Goal: Information Seeking & Learning: Check status

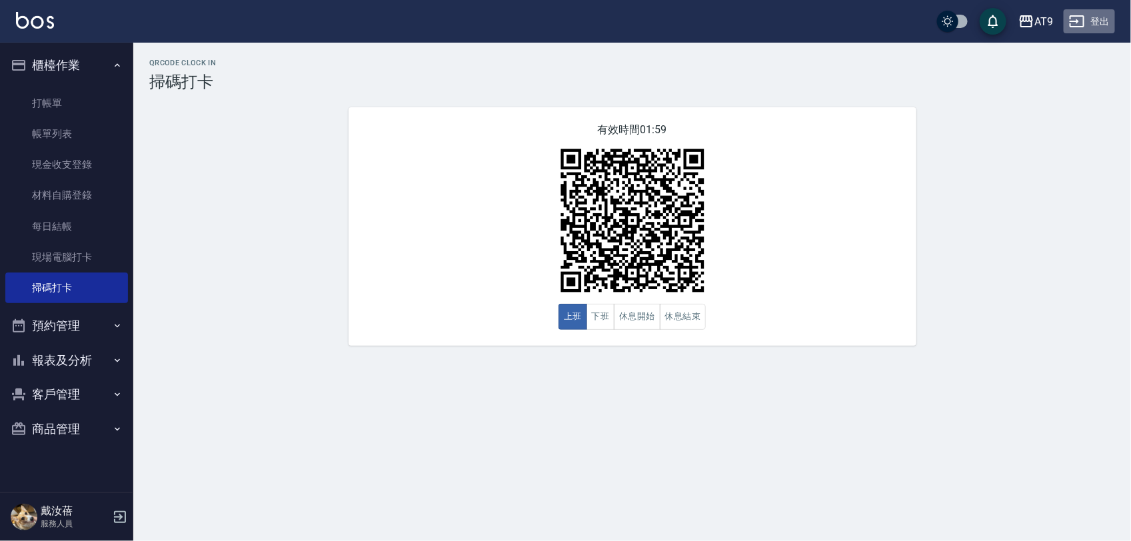
click at [1104, 17] on button "登出" at bounding box center [1089, 21] width 51 height 25
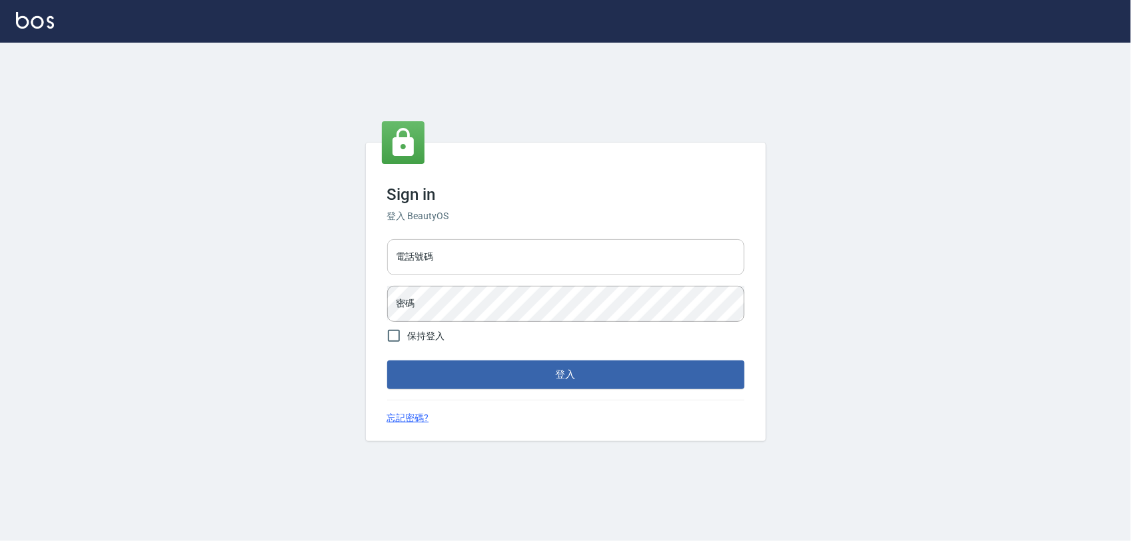
drag, startPoint x: 0, startPoint y: 0, endPoint x: 460, endPoint y: 257, distance: 527.1
click at [460, 257] on input "電話號碼" at bounding box center [565, 257] width 357 height 36
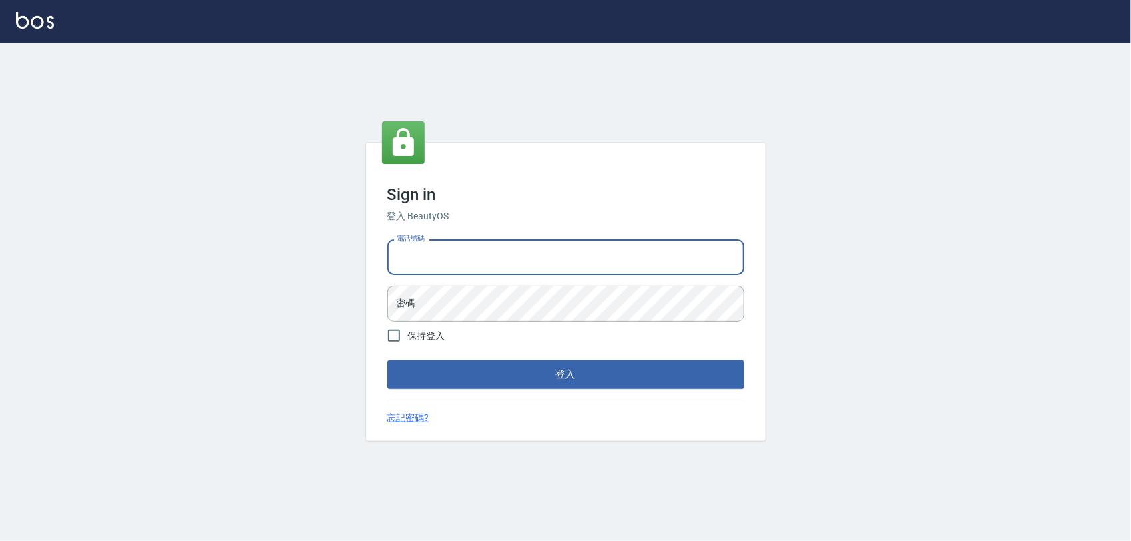
type input "0968065108"
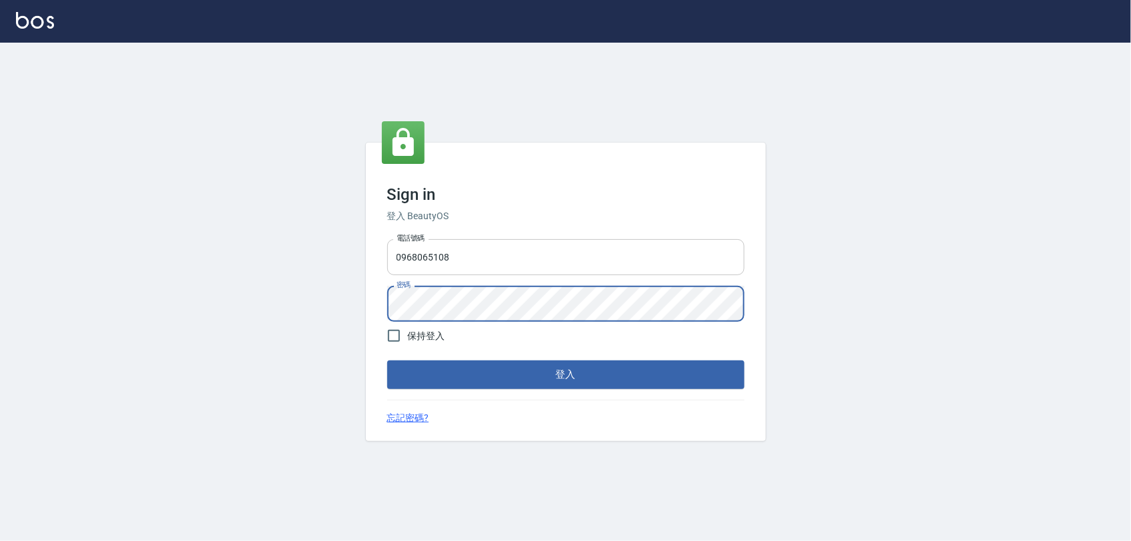
click at [387, 361] on button "登入" at bounding box center [565, 375] width 357 height 28
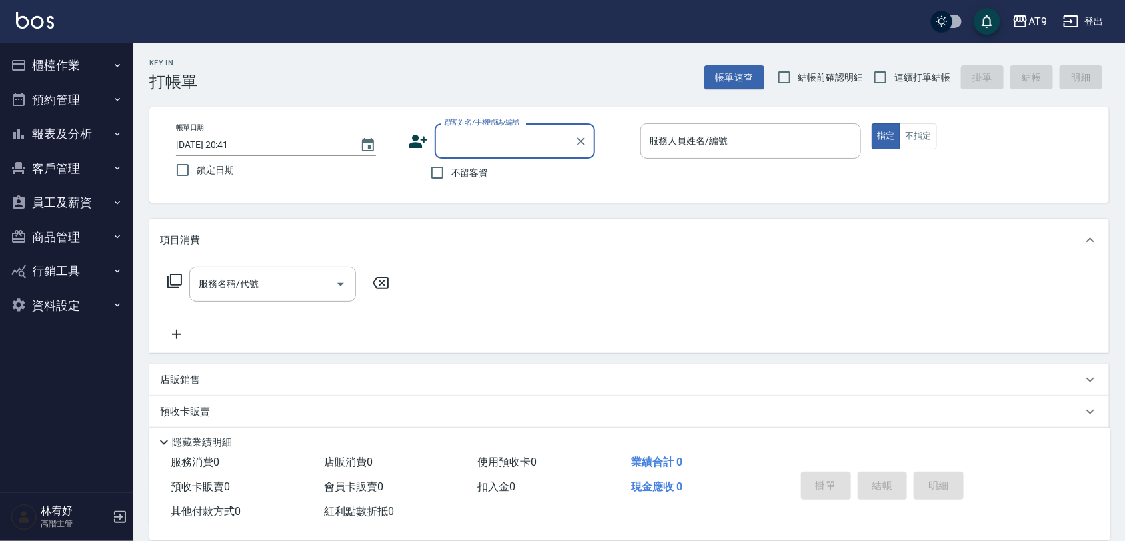
click at [487, 170] on span "不留客資" at bounding box center [469, 173] width 37 height 14
click at [451, 170] on input "不留客資" at bounding box center [437, 173] width 28 height 28
checkbox input "true"
click at [927, 68] on label "連續打單結帳" at bounding box center [908, 77] width 84 height 28
click at [894, 68] on input "連續打單結帳" at bounding box center [880, 77] width 28 height 28
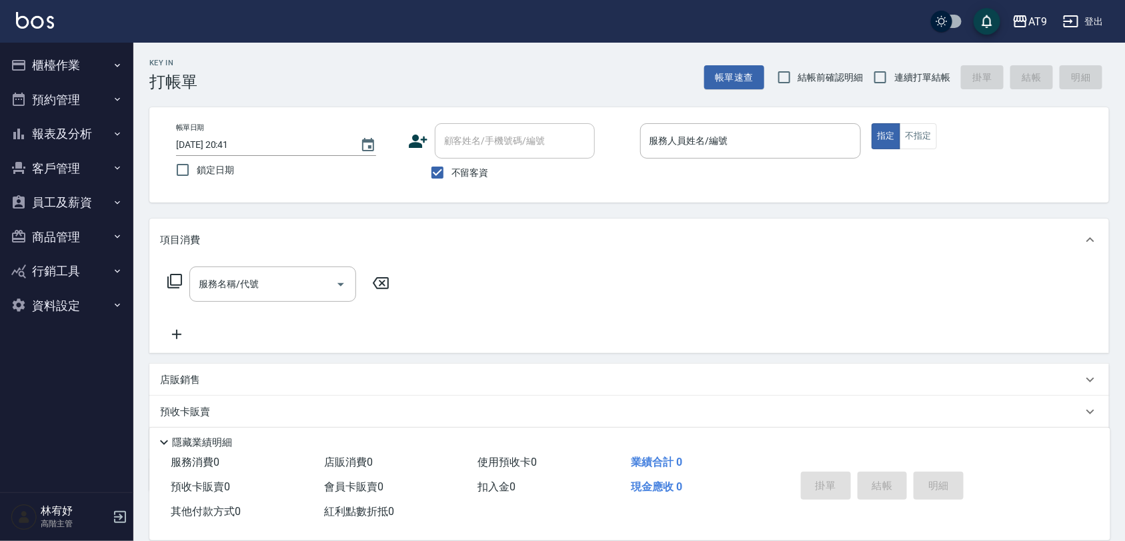
checkbox input "true"
click at [765, 143] on input "服務人員姓名/編號" at bounding box center [750, 140] width 209 height 23
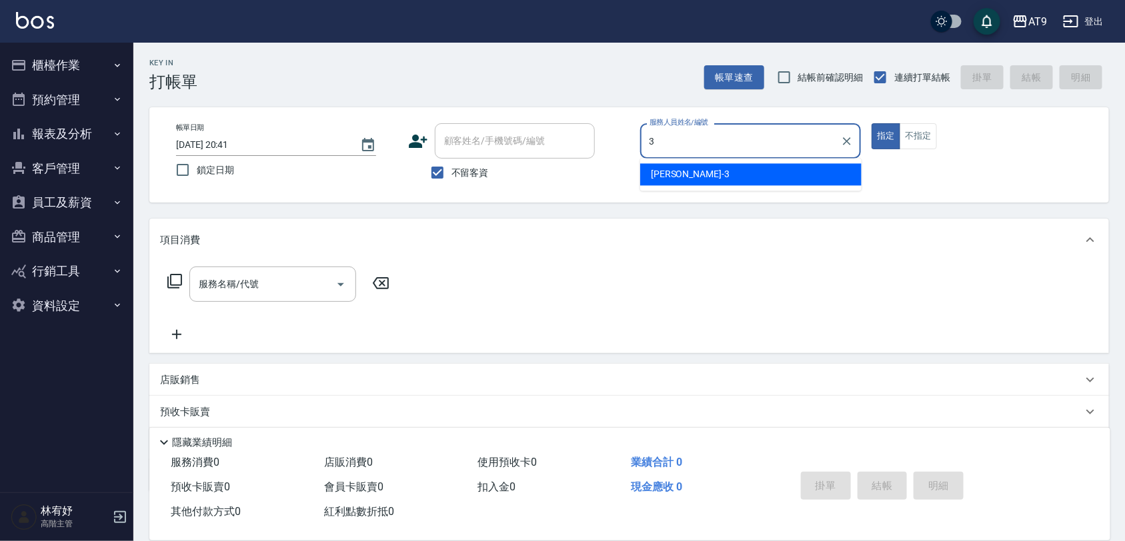
type input "FANNY-3"
type button "true"
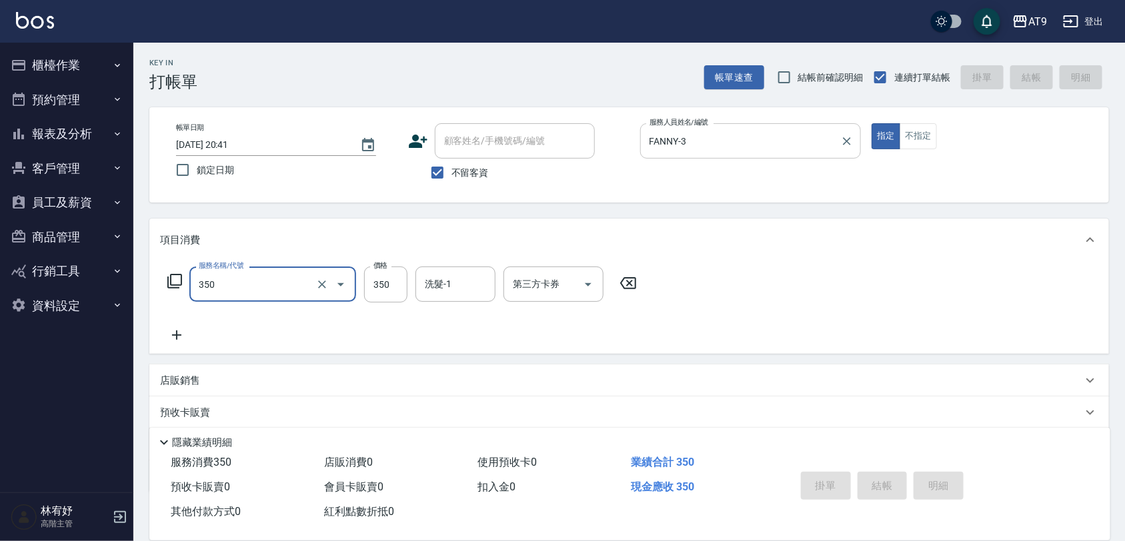
type input "350"
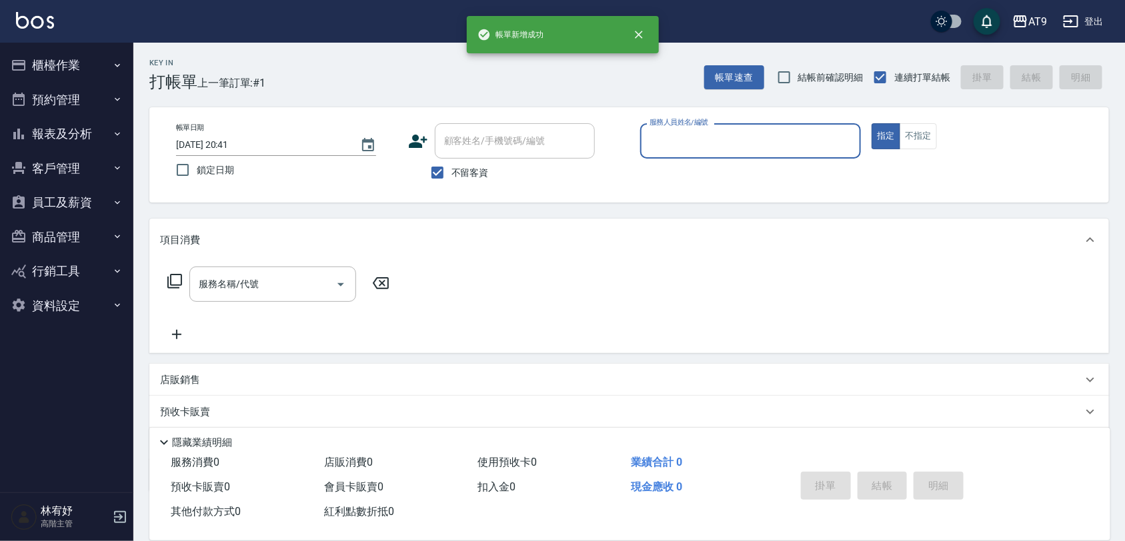
click at [871, 123] on button "指定" at bounding box center [885, 136] width 29 height 26
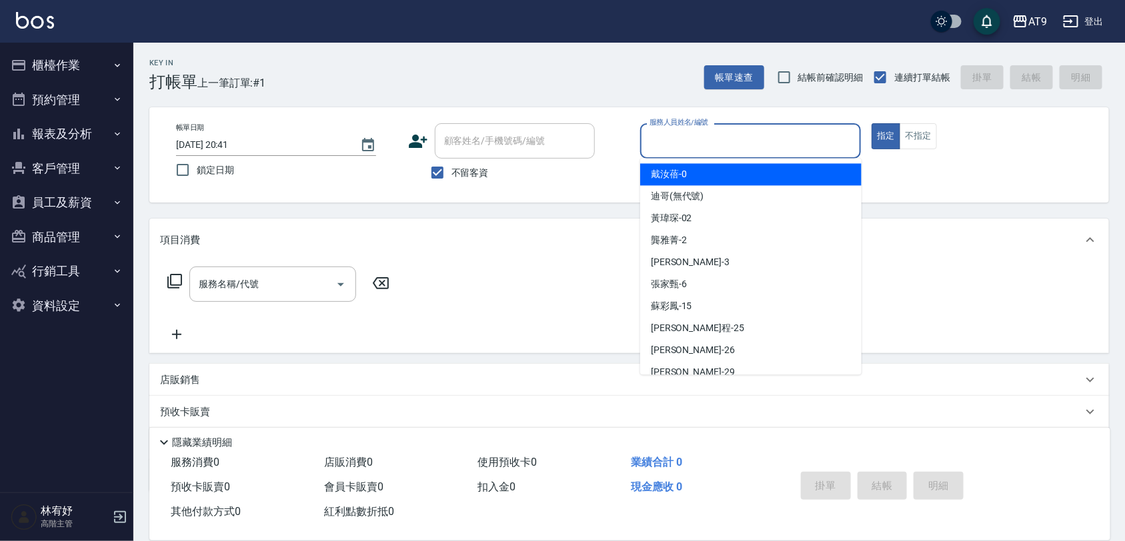
click at [765, 143] on input "服務人員姓名/編號" at bounding box center [750, 140] width 209 height 23
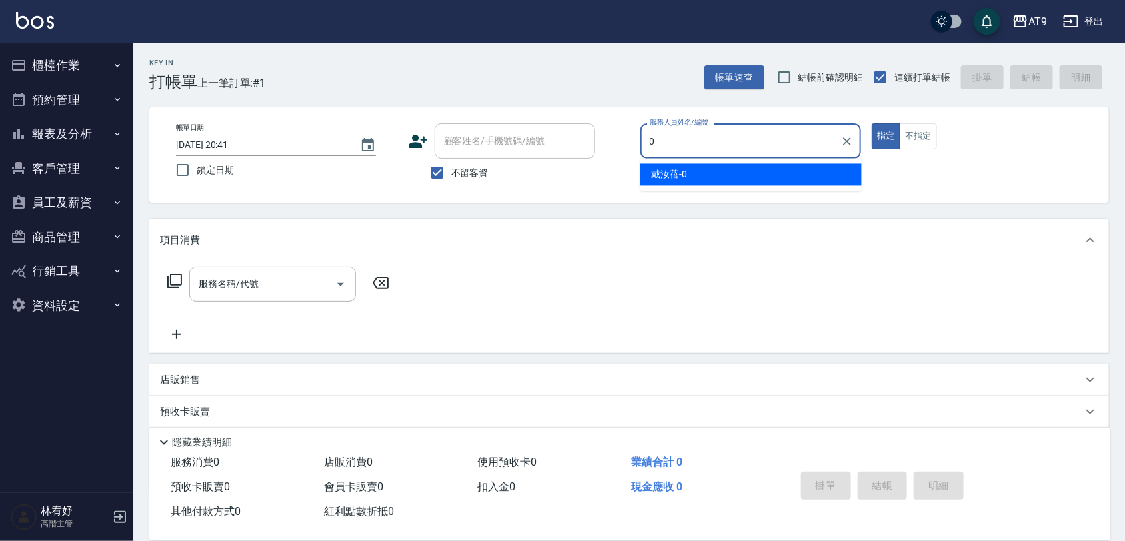
type input "[PERSON_NAME]-0"
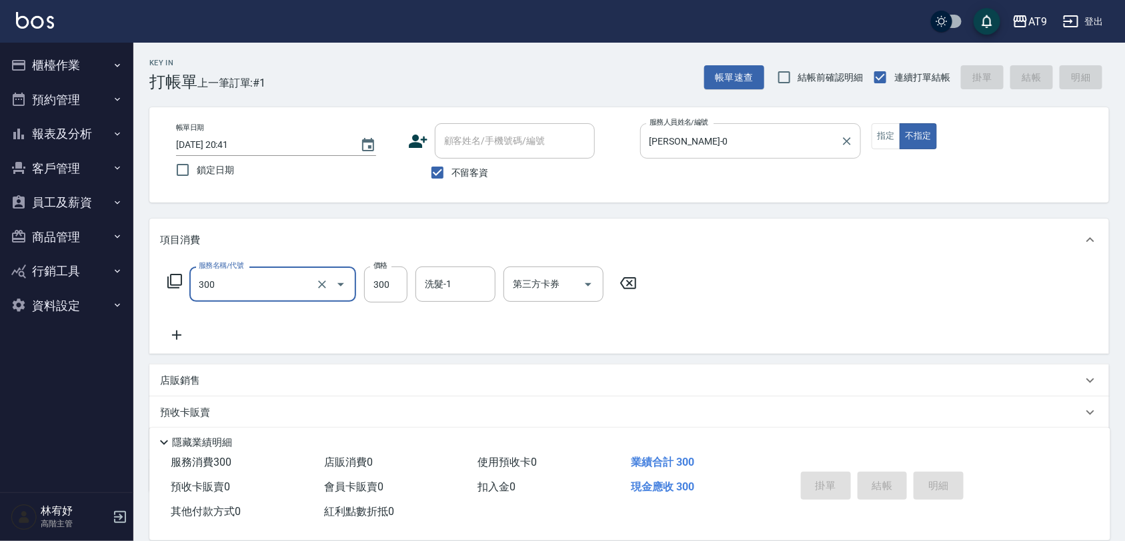
type input "300"
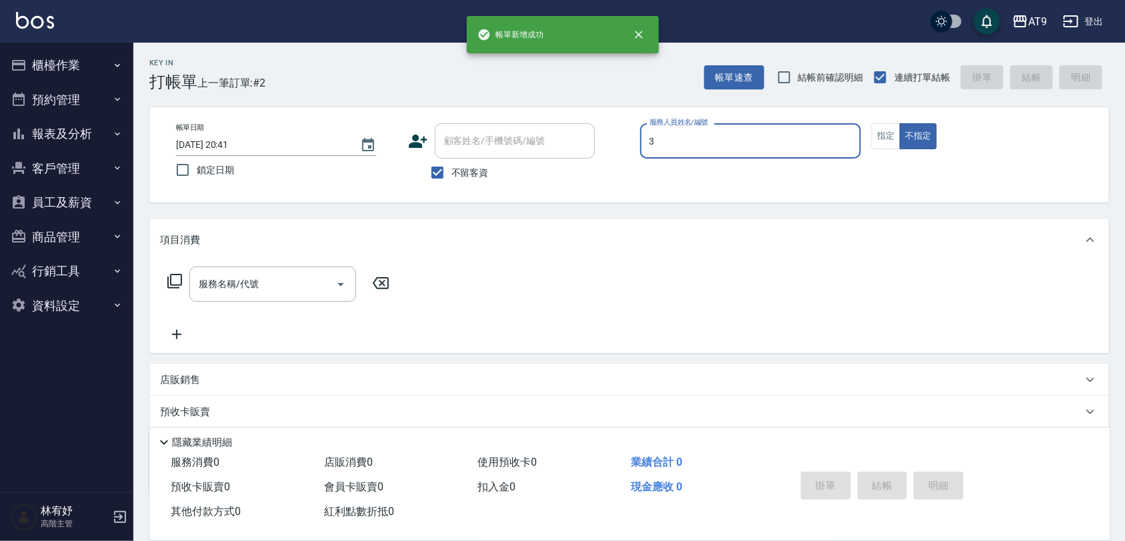
type input "FANNY-3"
type button "false"
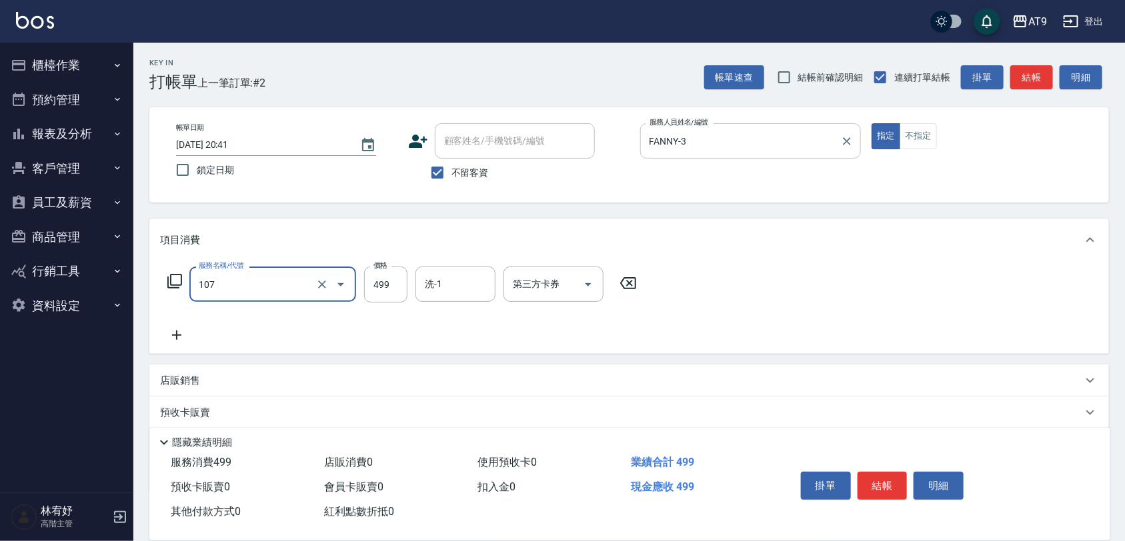
type input "舒活499(107)"
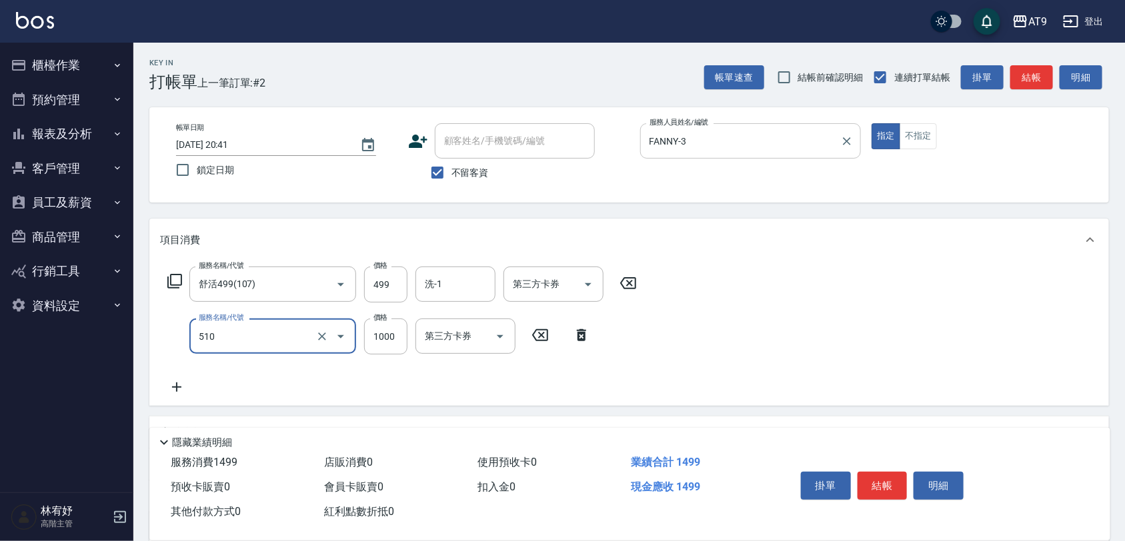
type input "染髮(510)"
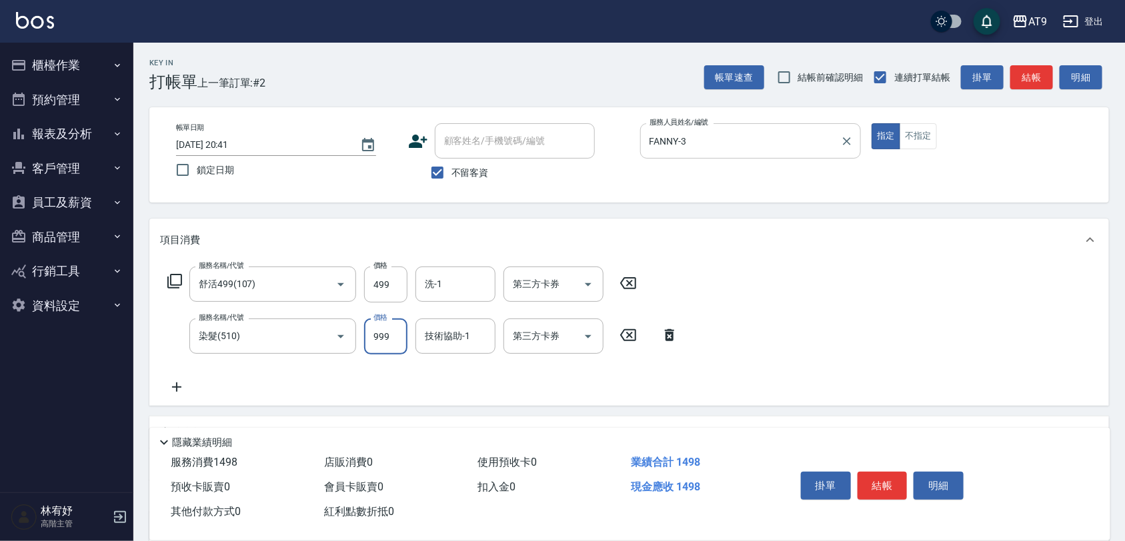
type input "999"
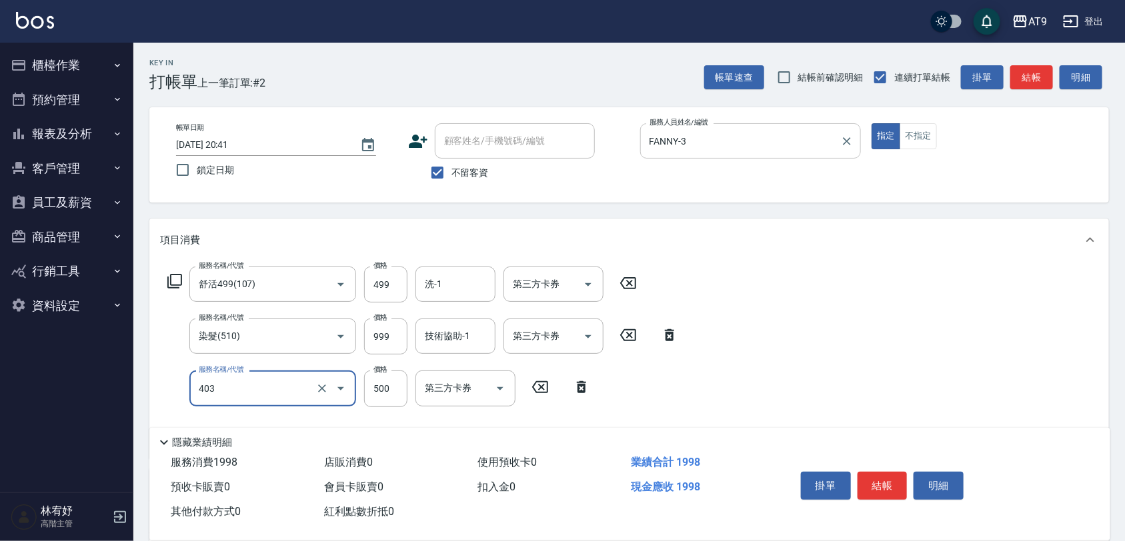
type input "天天護髮(403)"
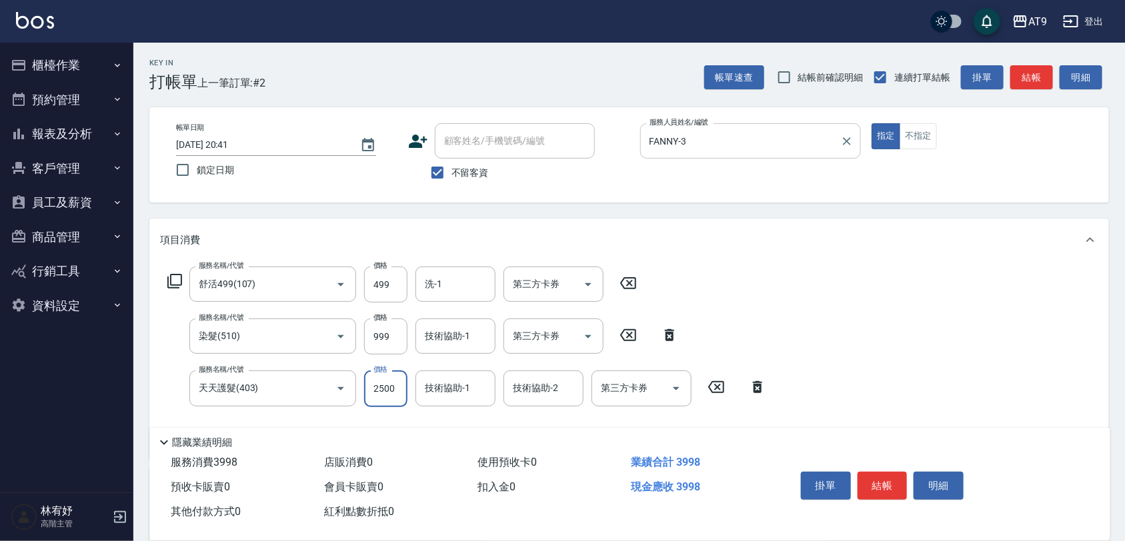
type input "2500"
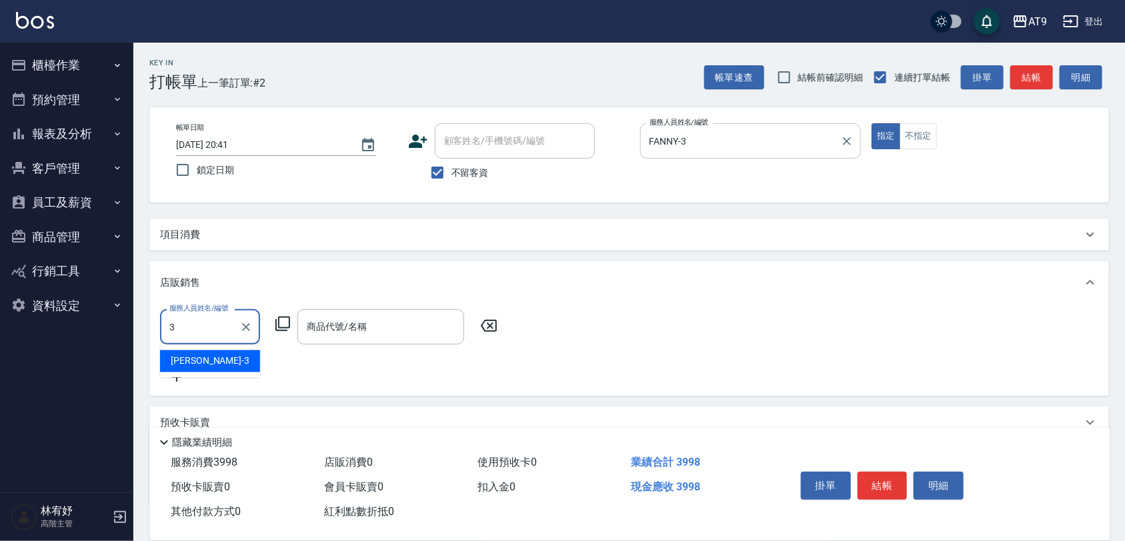
type input "FANNY-3"
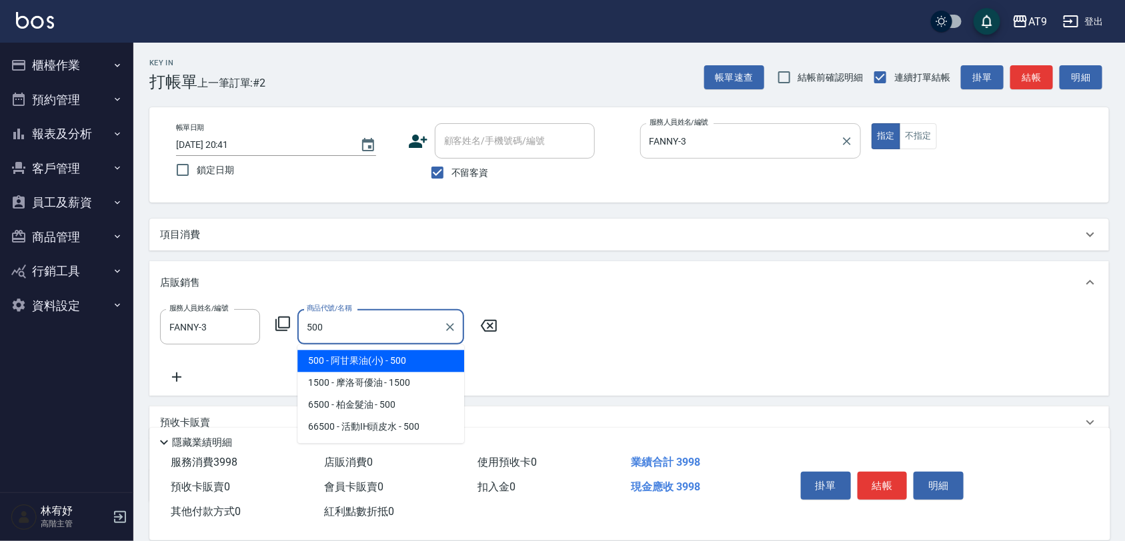
type input "阿甘果油(小)"
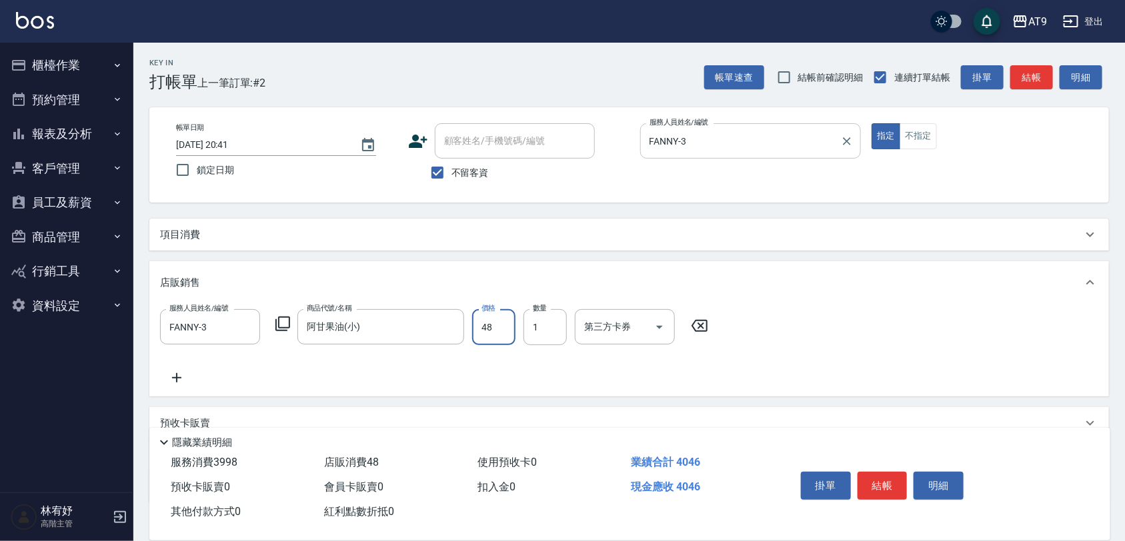
type input "480"
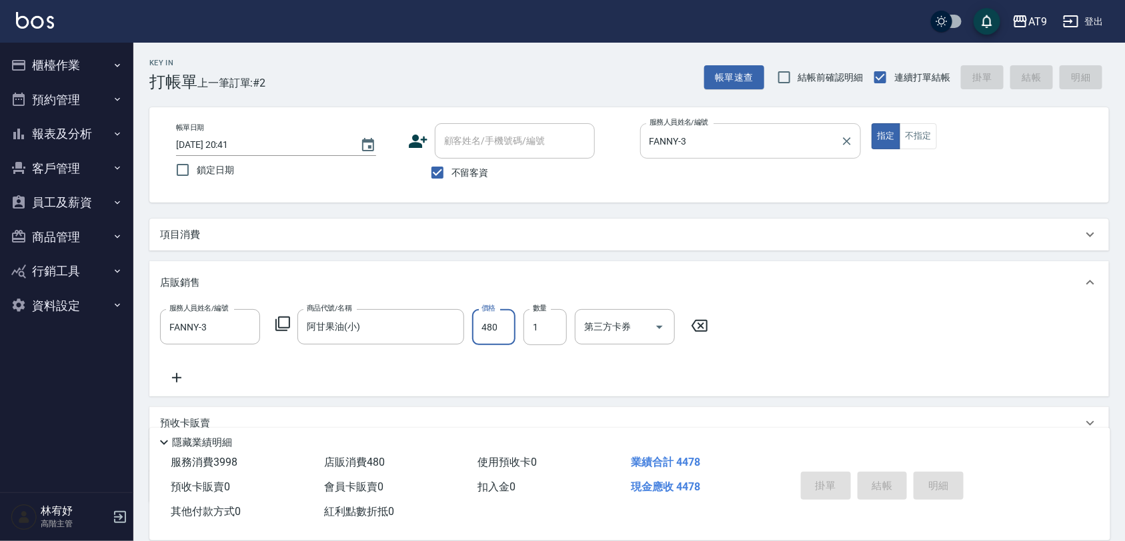
type input "[DATE] 20:42"
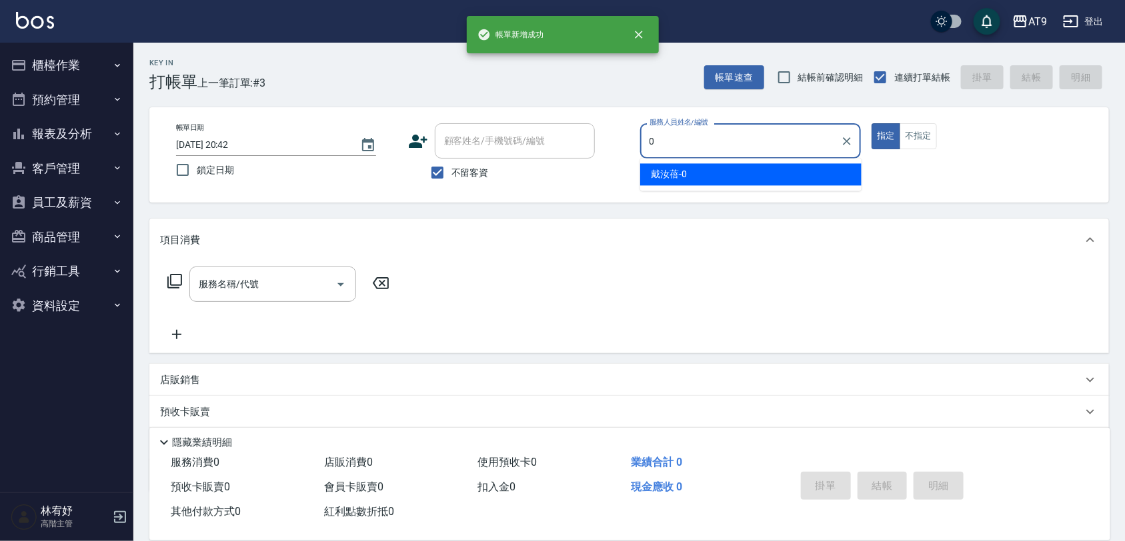
type input "[PERSON_NAME]-0"
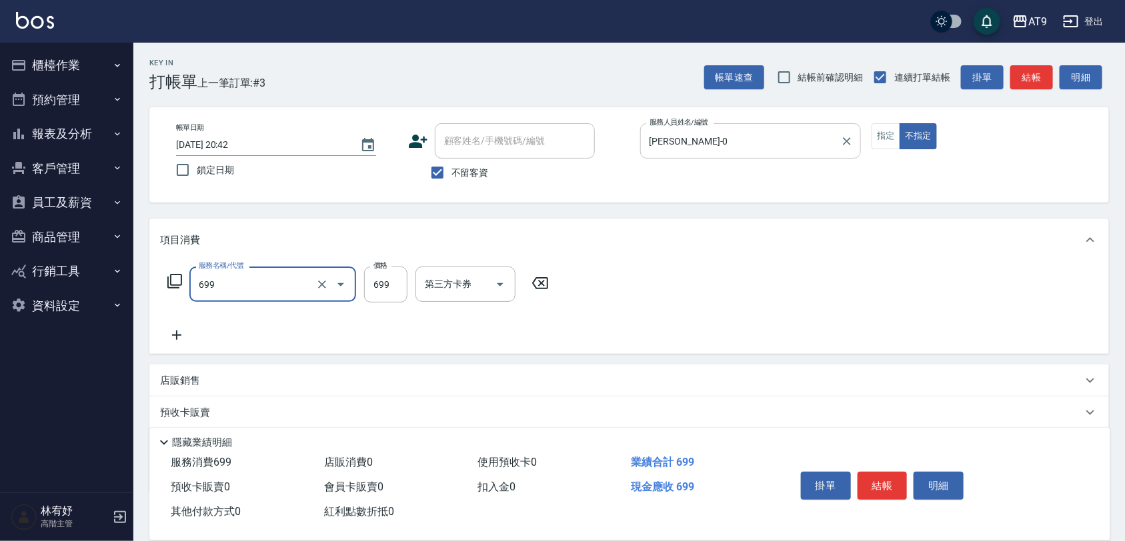
type input "精油SPA(699)"
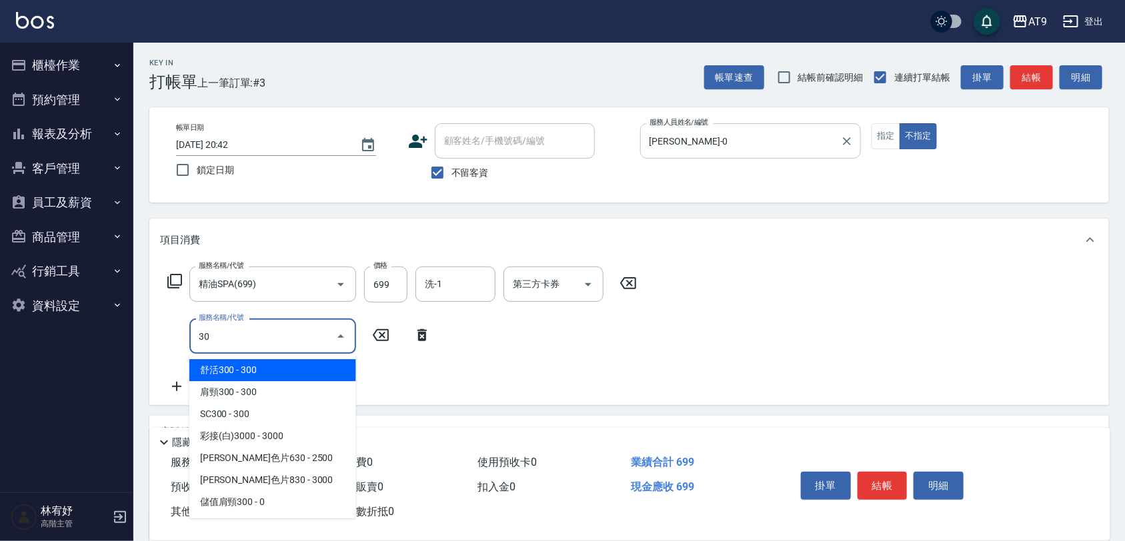
type input "301"
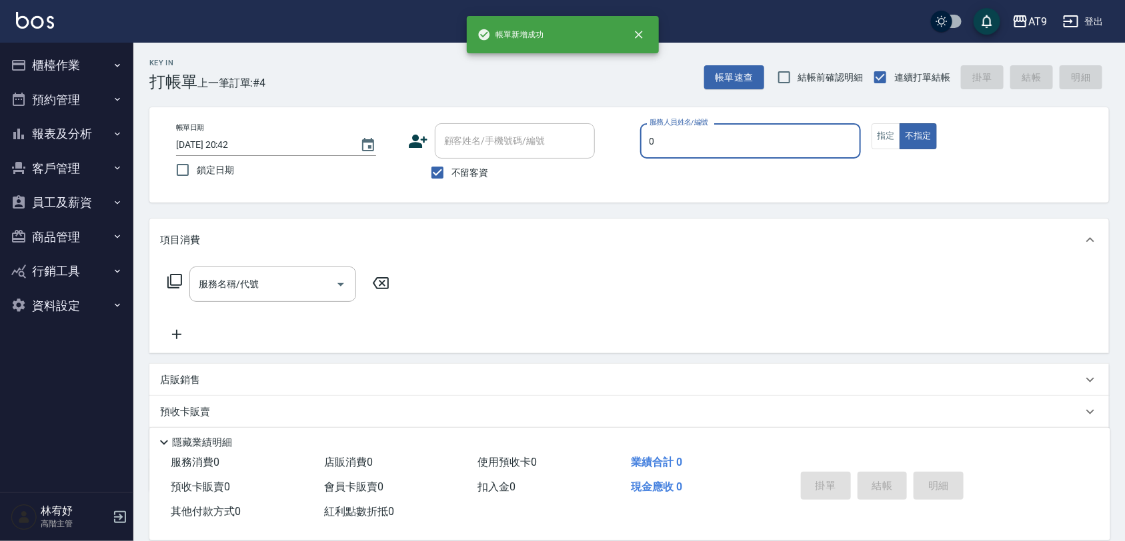
type input "[PERSON_NAME]-0"
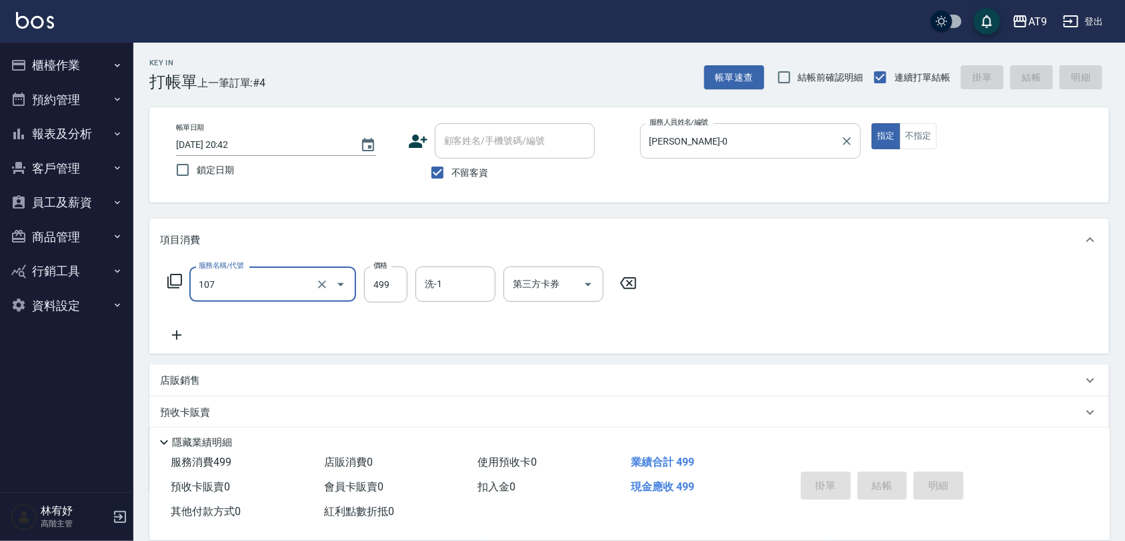
type input "107"
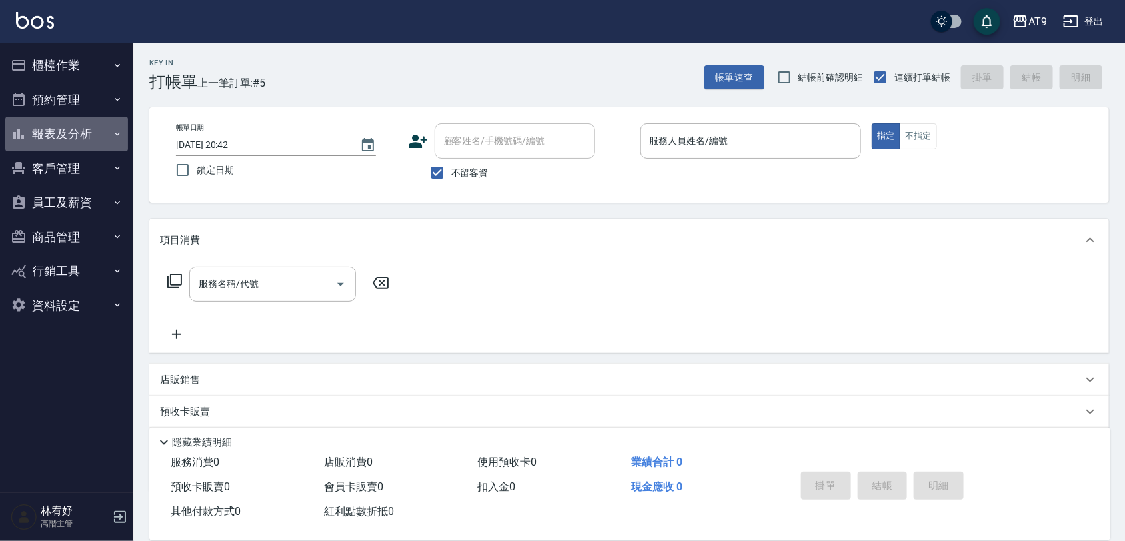
click at [104, 125] on button "報表及分析" at bounding box center [66, 134] width 123 height 35
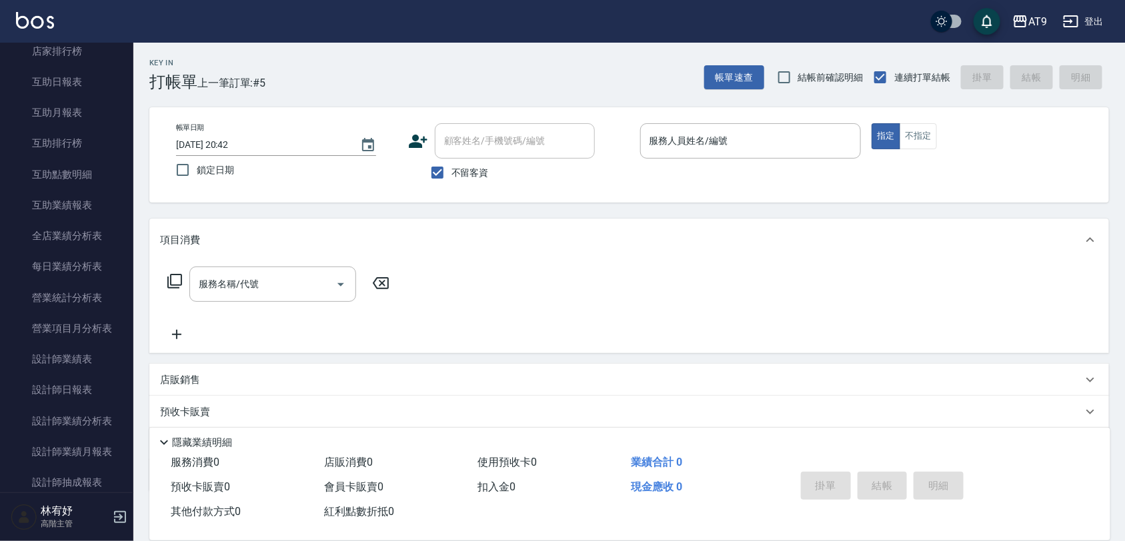
scroll to position [250, 0]
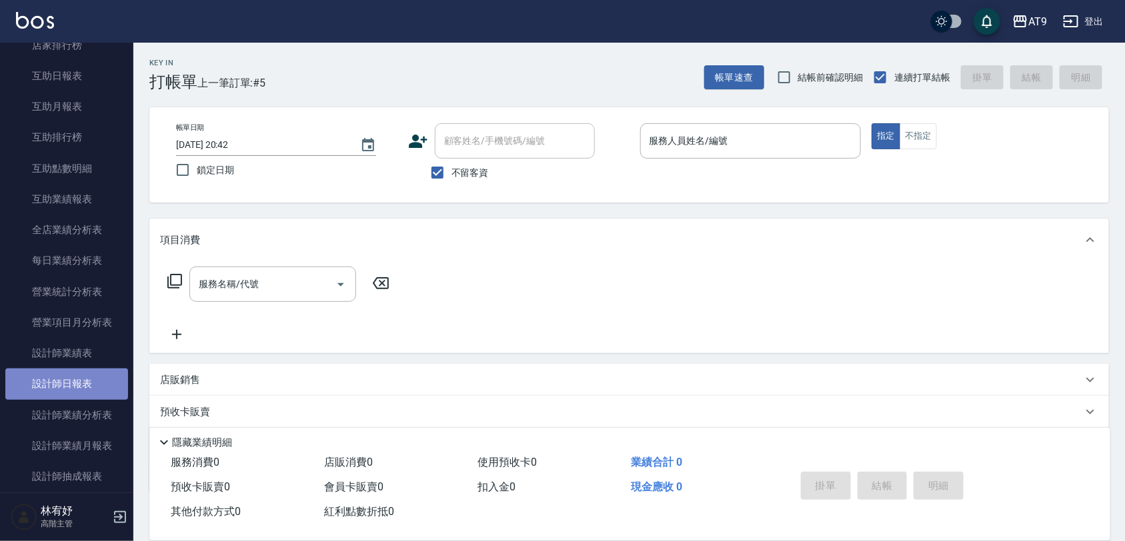
click at [93, 381] on link "設計師日報表" at bounding box center [66, 384] width 123 height 31
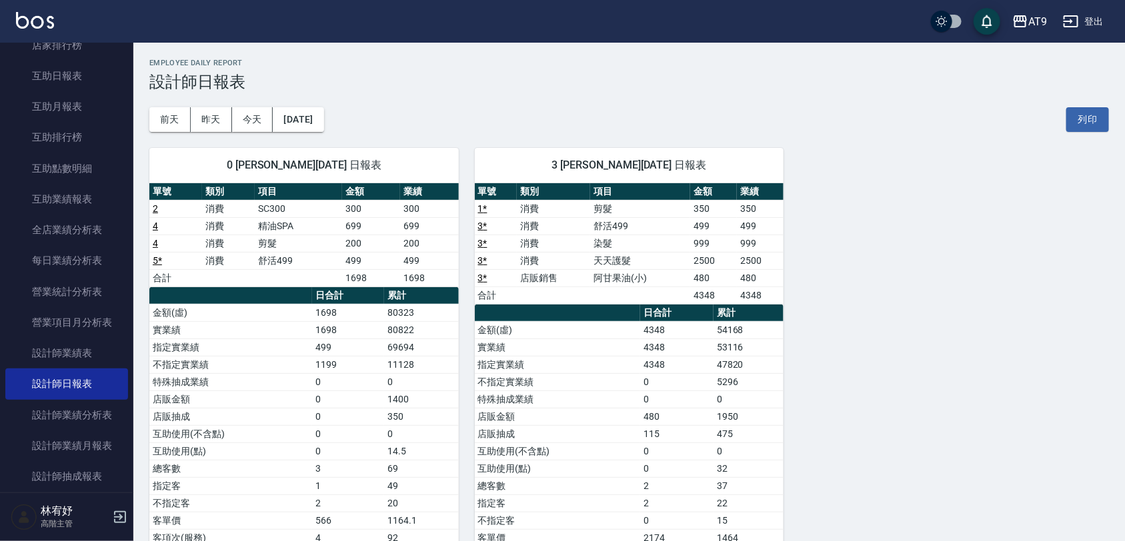
click at [607, 309] on th "a dense table" at bounding box center [558, 313] width 166 height 17
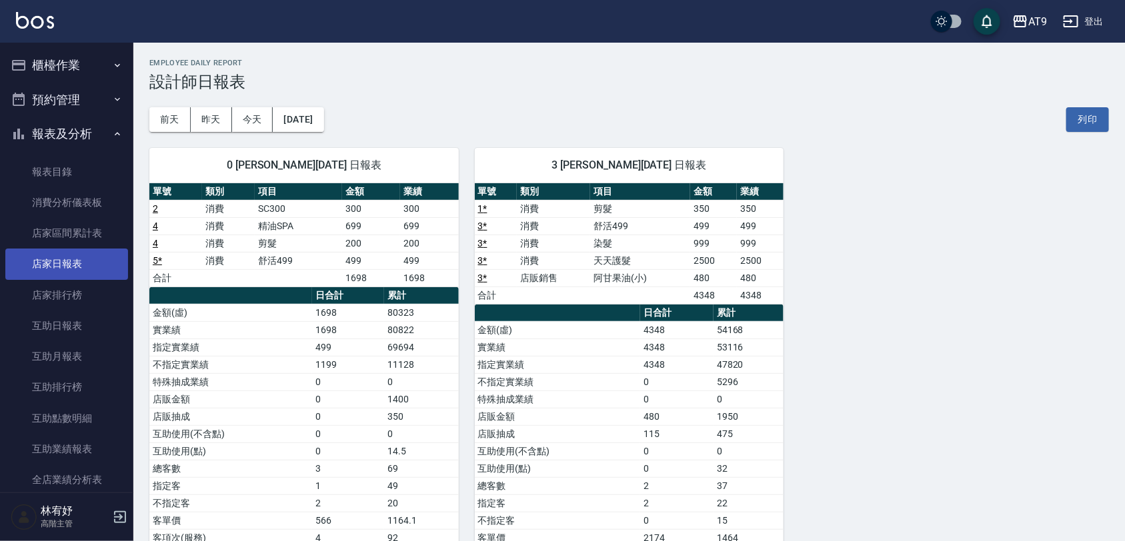
click at [60, 258] on link "店家日報表" at bounding box center [66, 264] width 123 height 31
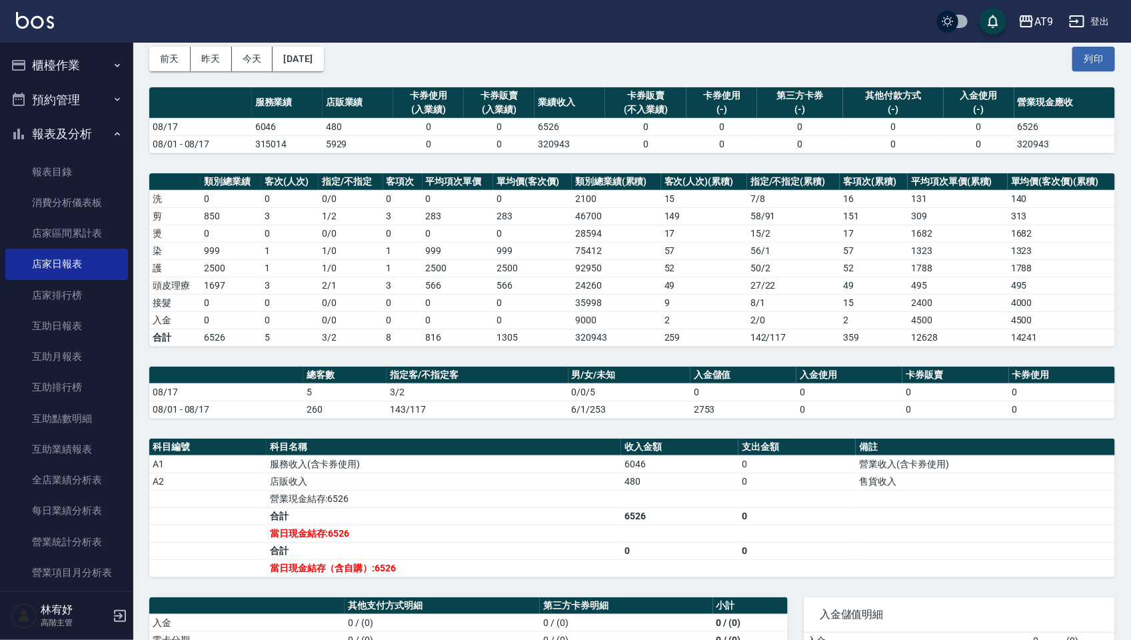
scroll to position [47, 0]
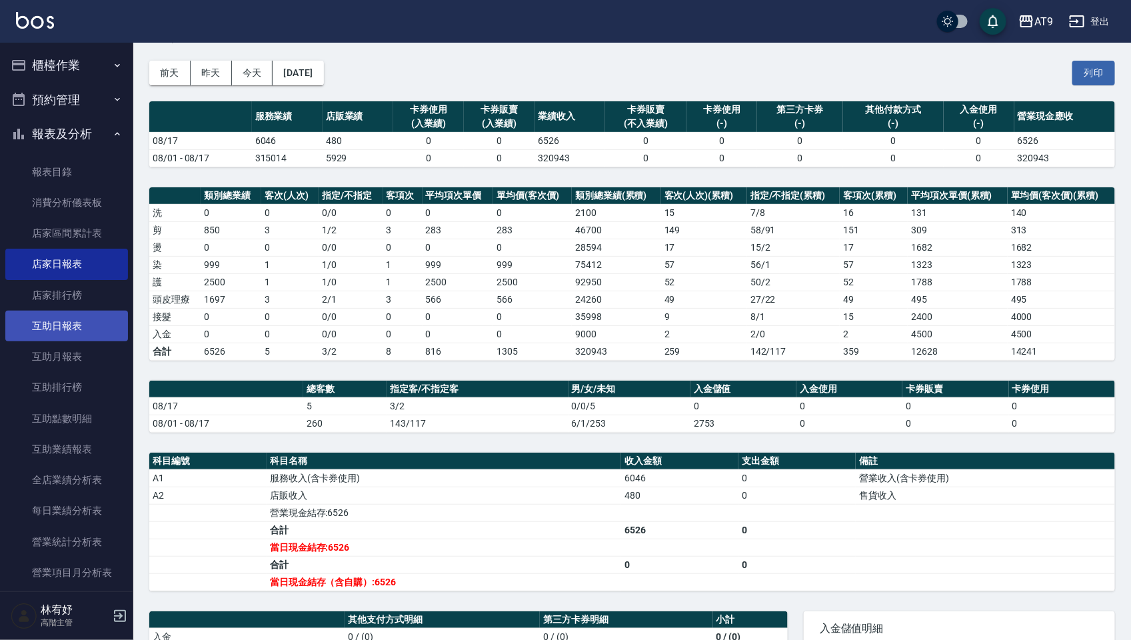
click at [81, 331] on link "互助日報表" at bounding box center [66, 326] width 123 height 31
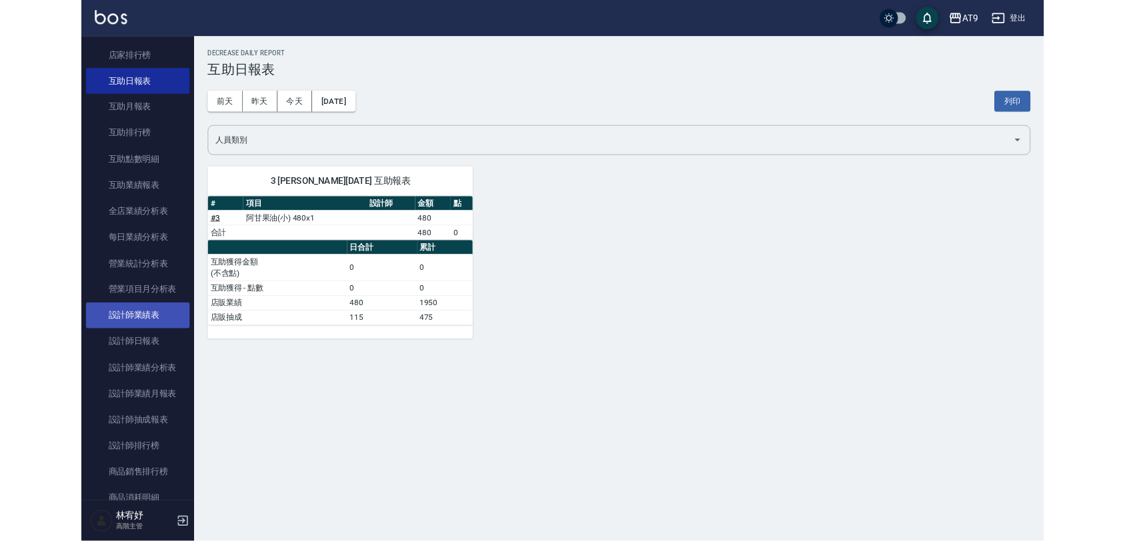
scroll to position [250, 0]
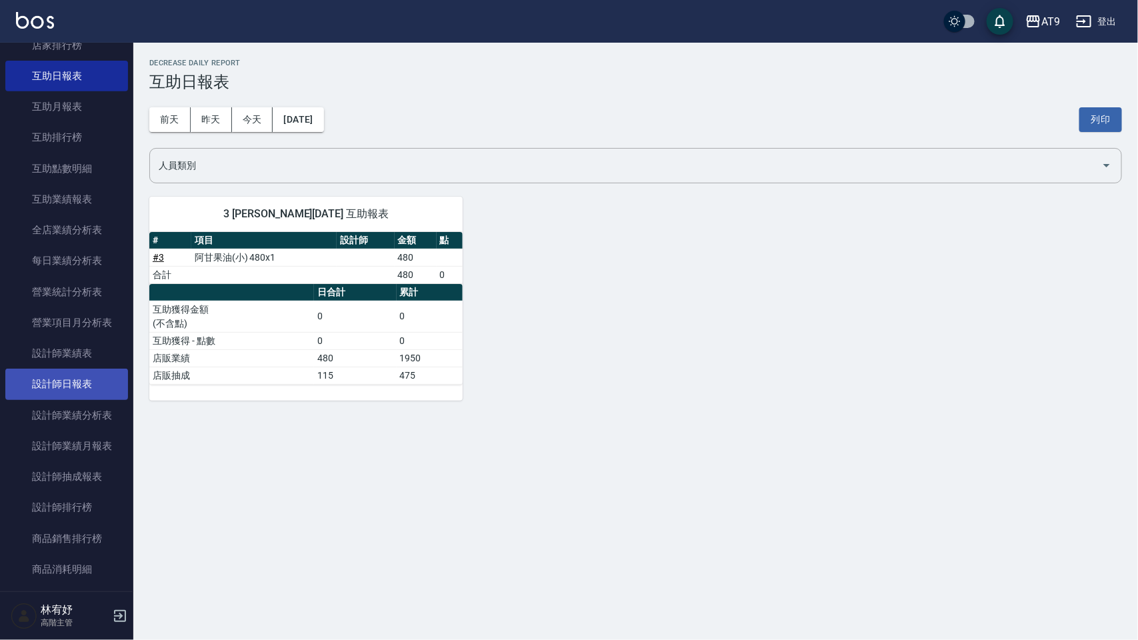
click at [95, 369] on link "設計師日報表" at bounding box center [66, 384] width 123 height 31
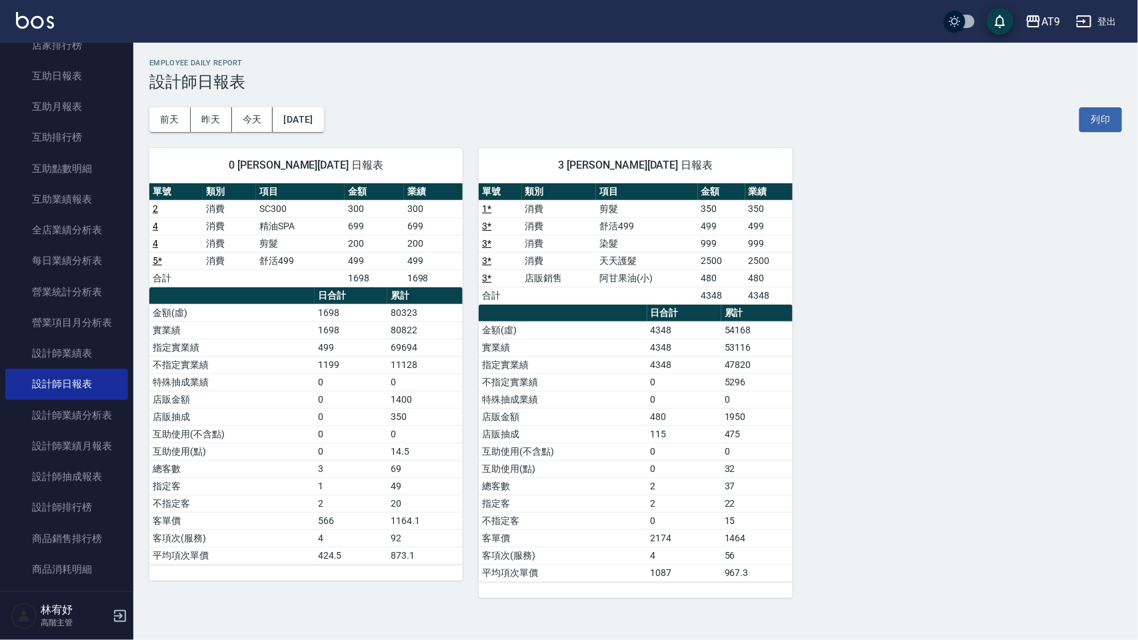
click at [467, 401] on div "3 [PERSON_NAME][DATE] 日報表 單號 類別 項目 金額 業績 1 * 消費 剪髮 350 350 3 * 消費 舒活499 499 499…" at bounding box center [627, 365] width 329 height 466
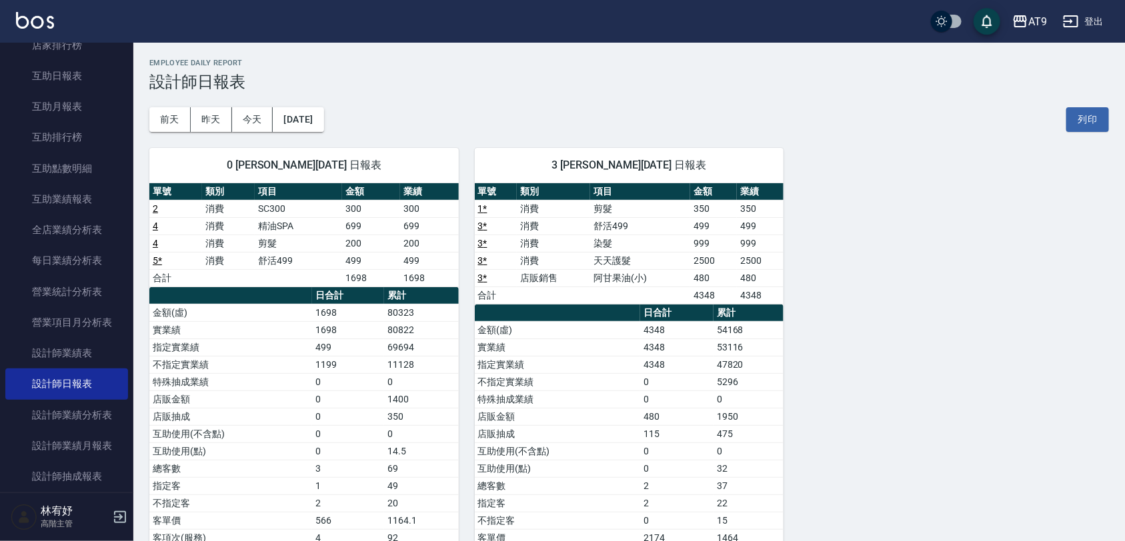
click at [1088, 31] on button "登出" at bounding box center [1082, 21] width 51 height 25
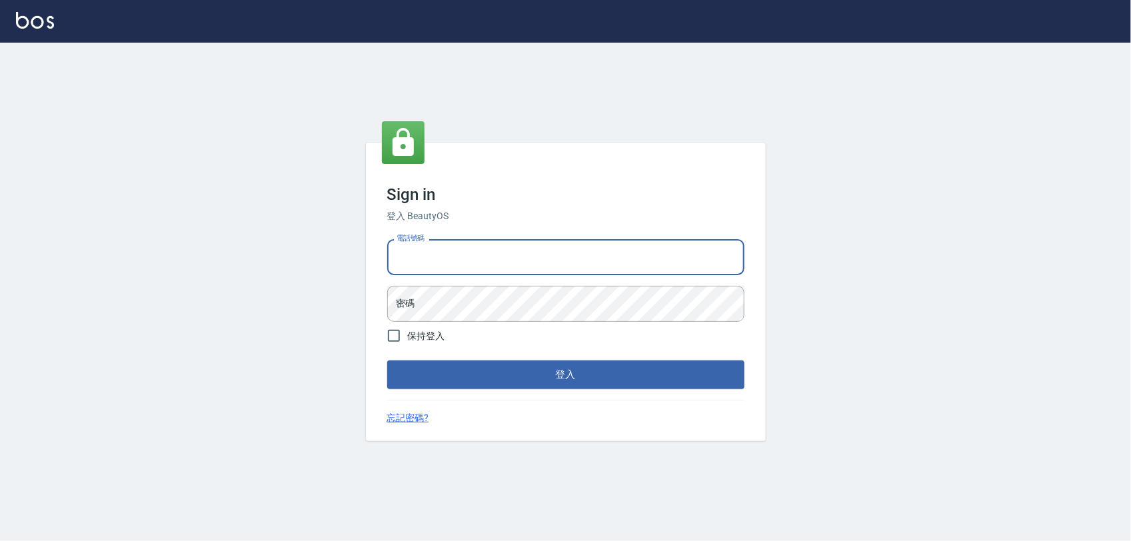
click at [443, 255] on input "電話號碼" at bounding box center [565, 257] width 357 height 36
type input "0975151920"
